Goal: Check status

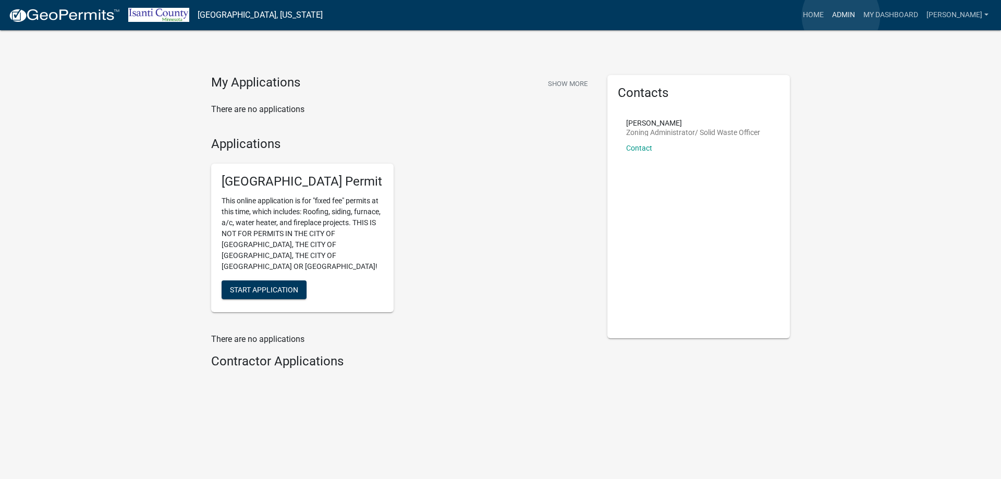
click at [841, 16] on link "Admin" at bounding box center [843, 15] width 31 height 20
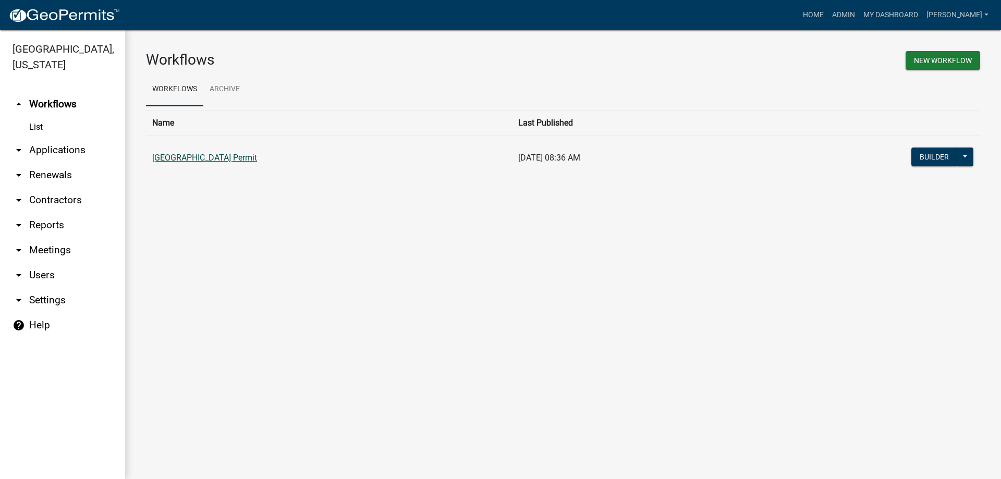
click at [249, 156] on link "[GEOGRAPHIC_DATA] Permit" at bounding box center [204, 158] width 105 height 10
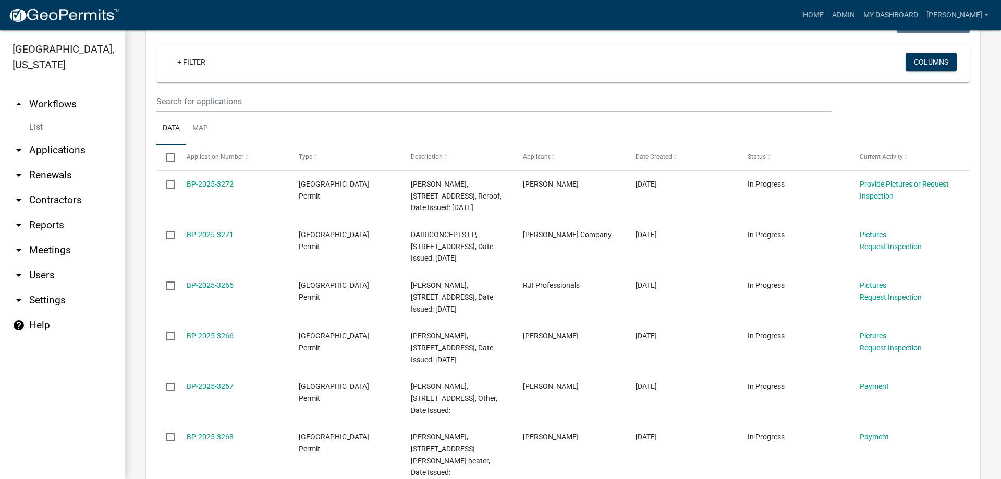
scroll to position [289, 0]
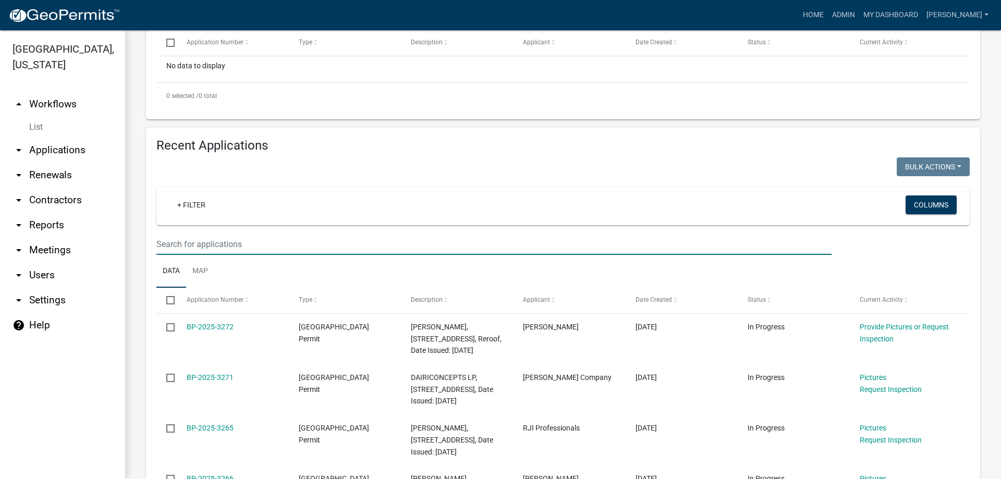
click at [195, 249] on input "text" at bounding box center [493, 244] width 675 height 21
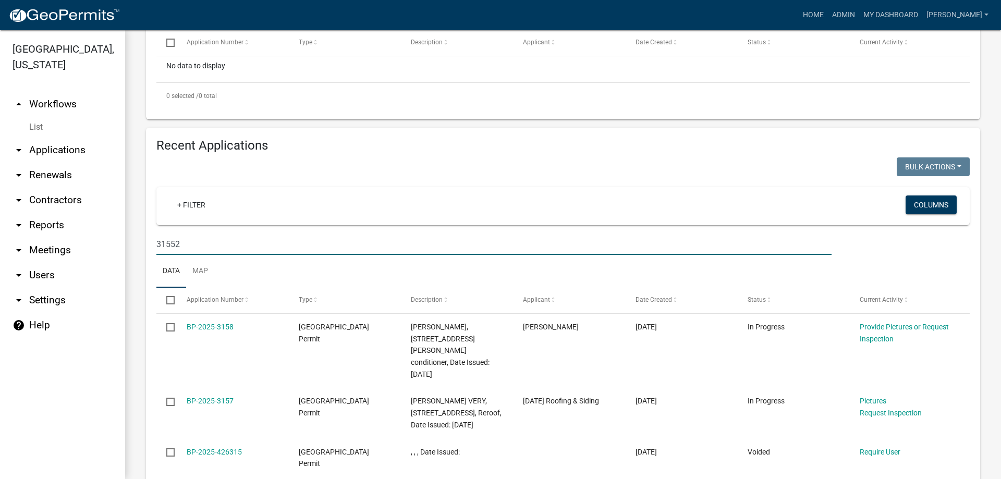
type input "31552"
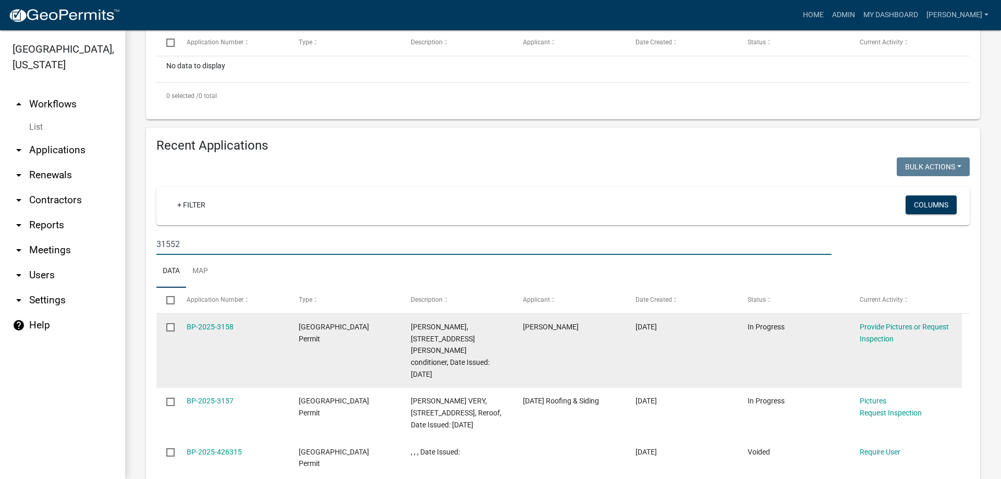
scroll to position [207, 0]
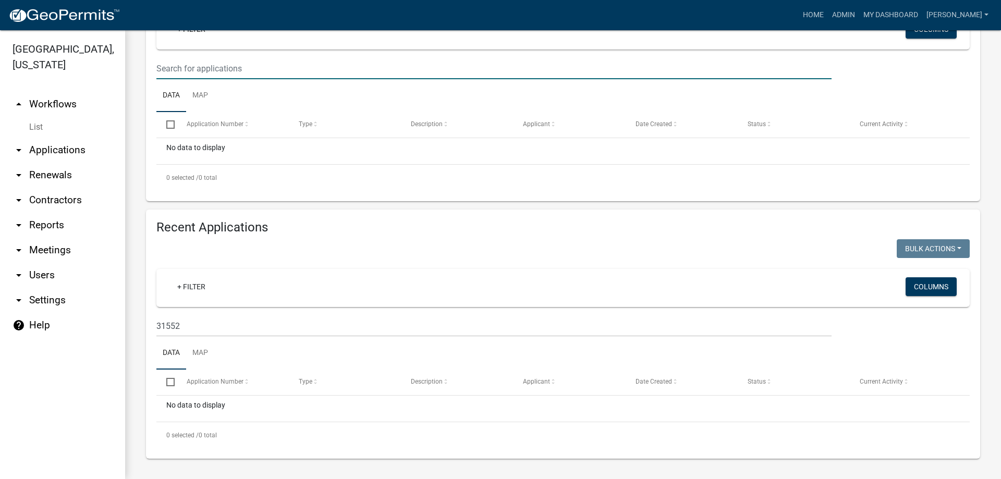
click at [210, 69] on input "text" at bounding box center [493, 68] width 675 height 21
type input "31552"
